Goal: Information Seeking & Learning: Learn about a topic

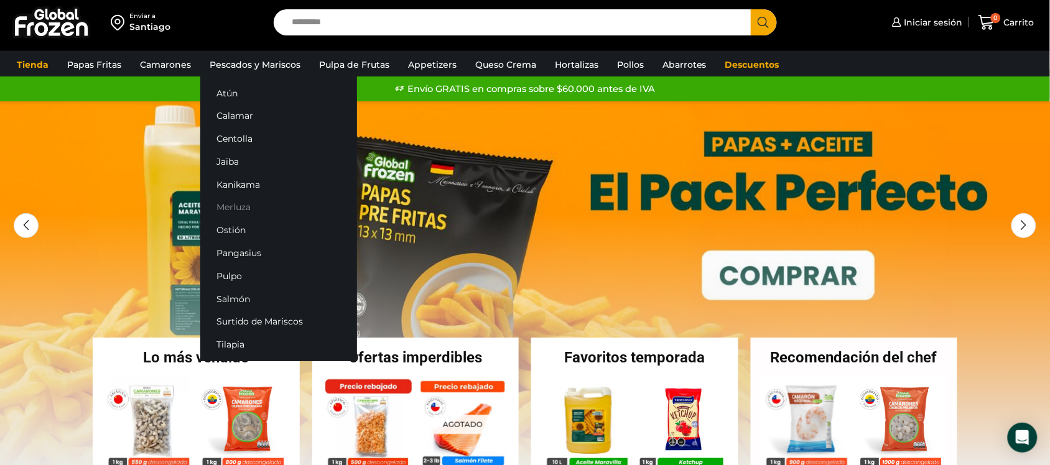
click at [244, 204] on link "Merluza" at bounding box center [278, 207] width 157 height 23
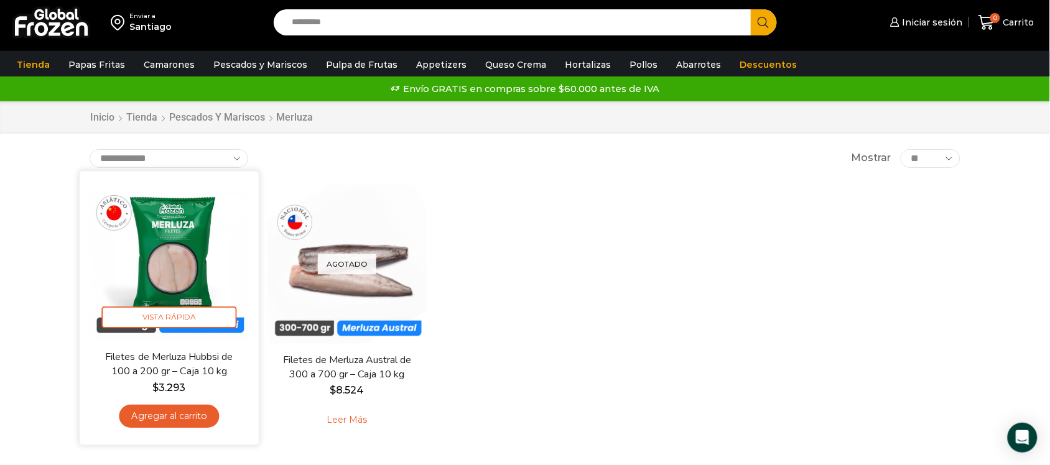
click at [185, 241] on img at bounding box center [169, 260] width 160 height 160
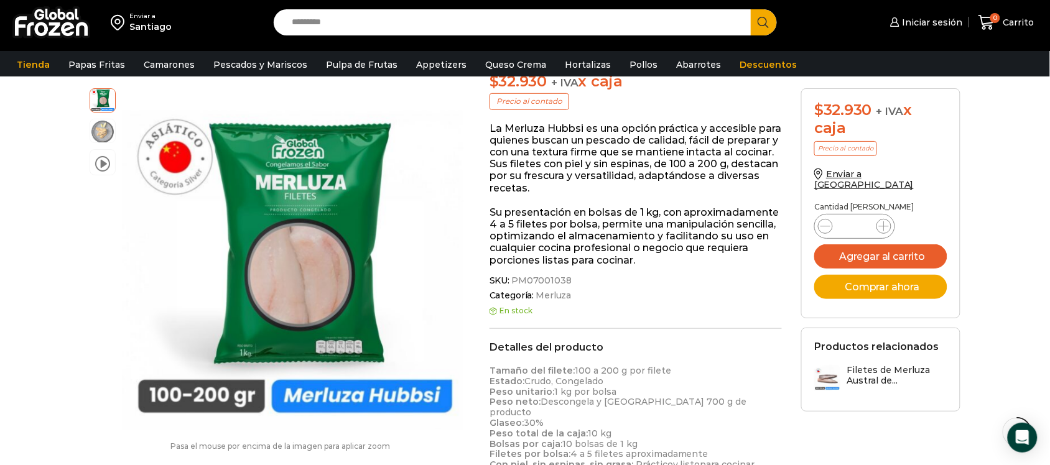
scroll to position [156, 0]
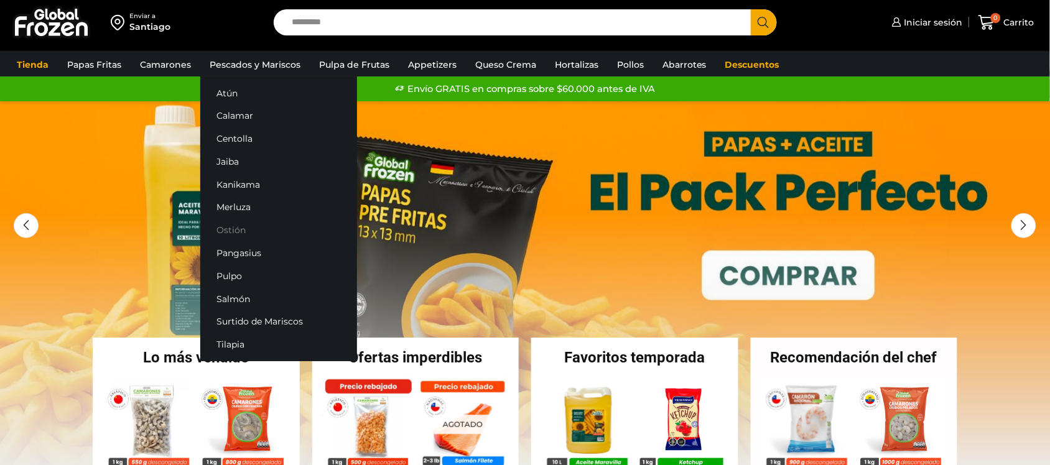
click at [244, 225] on link "Ostión" at bounding box center [278, 230] width 157 height 23
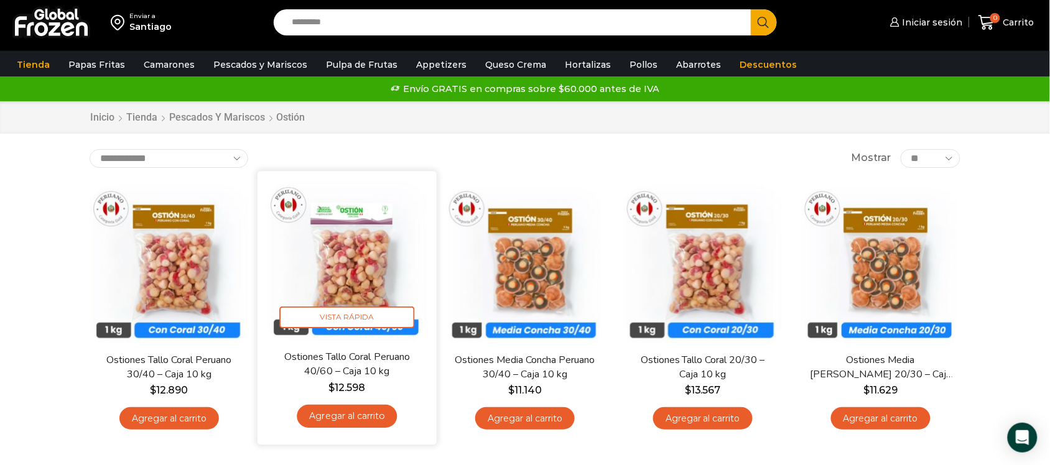
click at [328, 277] on img at bounding box center [347, 260] width 160 height 160
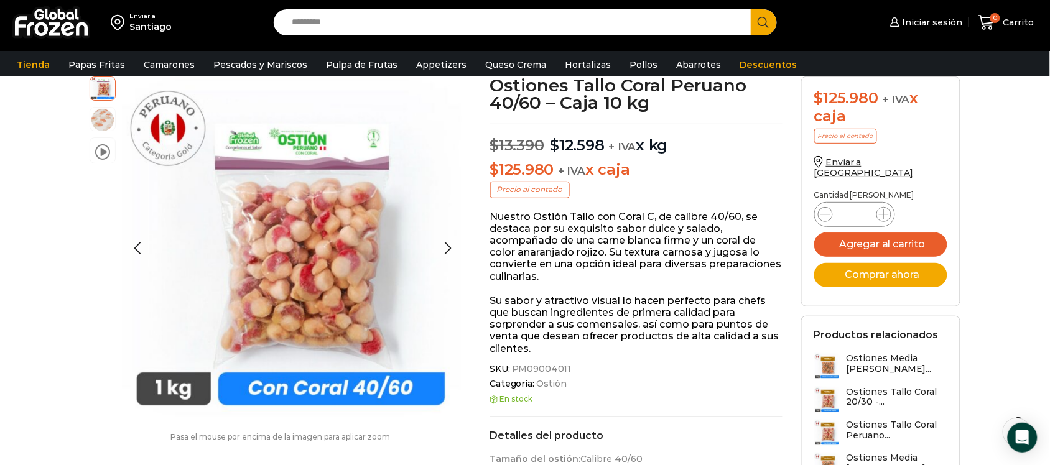
scroll to position [78, 0]
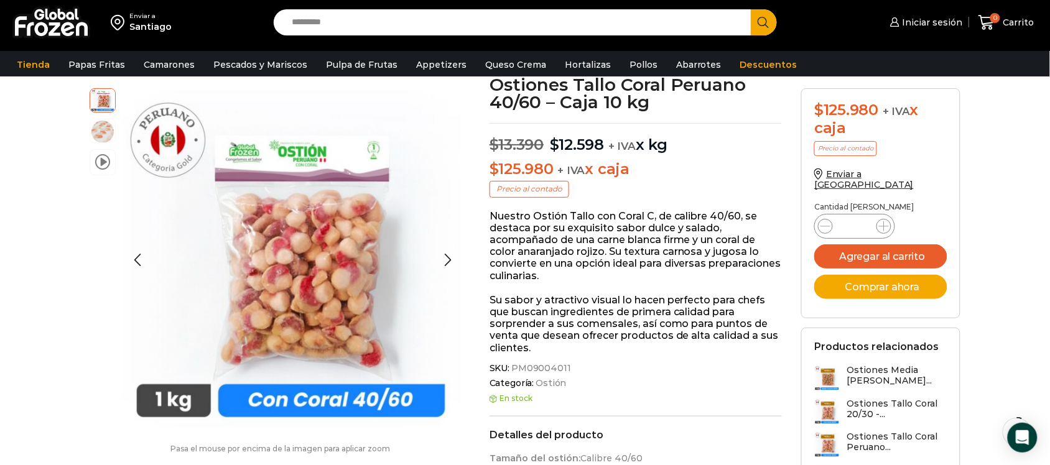
click at [111, 169] on li "video" at bounding box center [103, 162] width 26 height 26
